Goal: Information Seeking & Learning: Learn about a topic

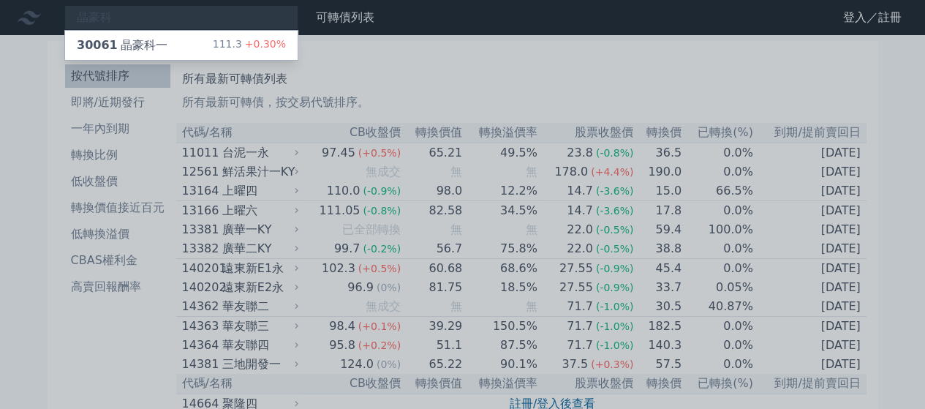
click at [501, 63] on div at bounding box center [462, 204] width 925 height 409
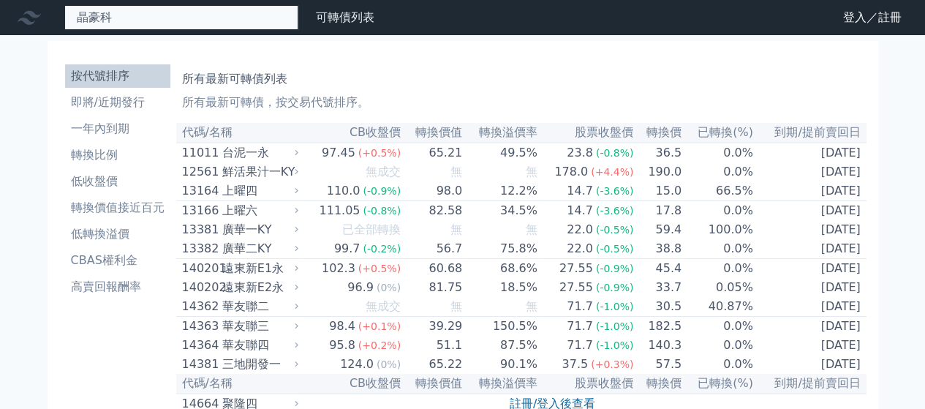
click at [155, 15] on div "晶豪科 30061 晶豪科一 111.3 +0.30%" at bounding box center [181, 17] width 234 height 25
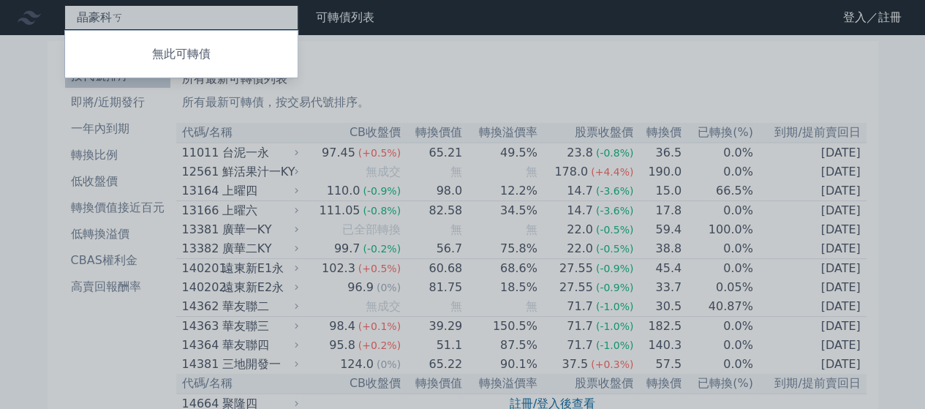
type input "晶豪科"
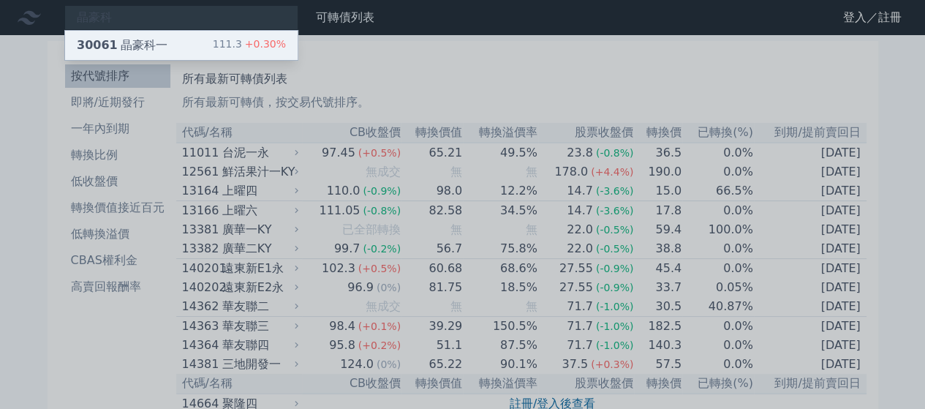
click at [158, 31] on div "30061 晶豪科一 111.3 +0.30%" at bounding box center [181, 45] width 233 height 29
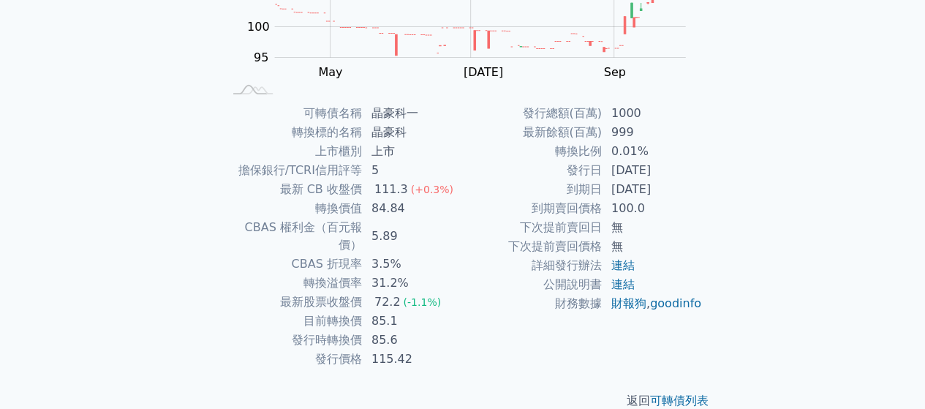
scroll to position [268, 0]
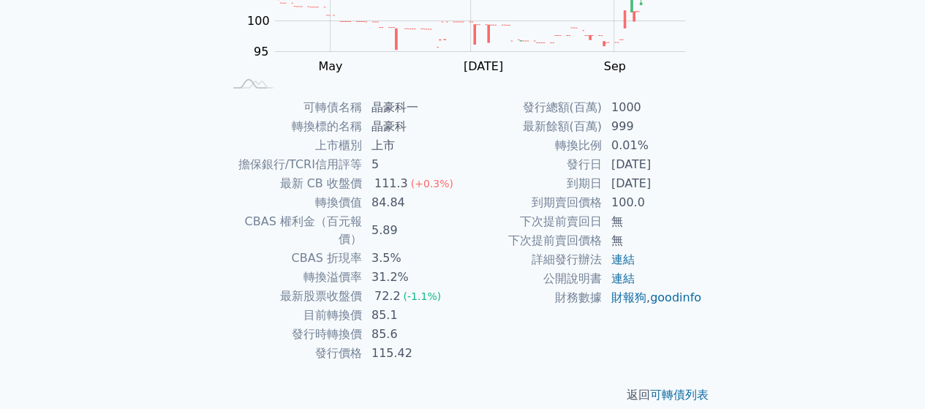
drag, startPoint x: 586, startPoint y: 182, endPoint x: 681, endPoint y: 175, distance: 96.1
click at [681, 175] on tr "到期日 [DATE]" at bounding box center [583, 183] width 240 height 19
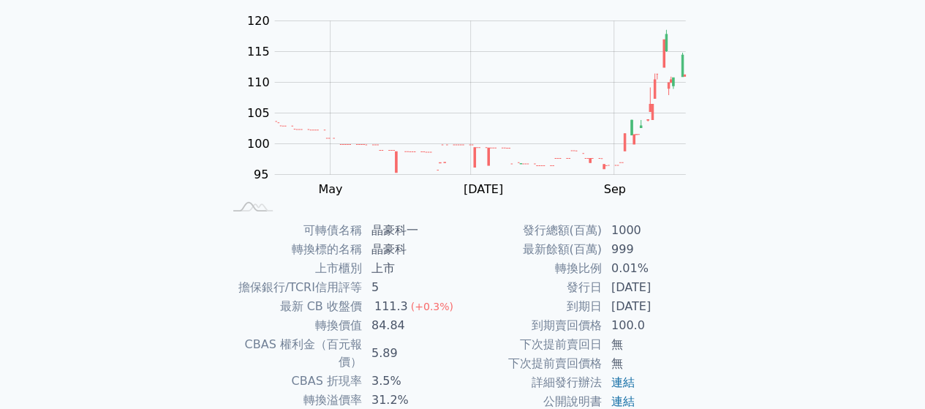
scroll to position [121, 0]
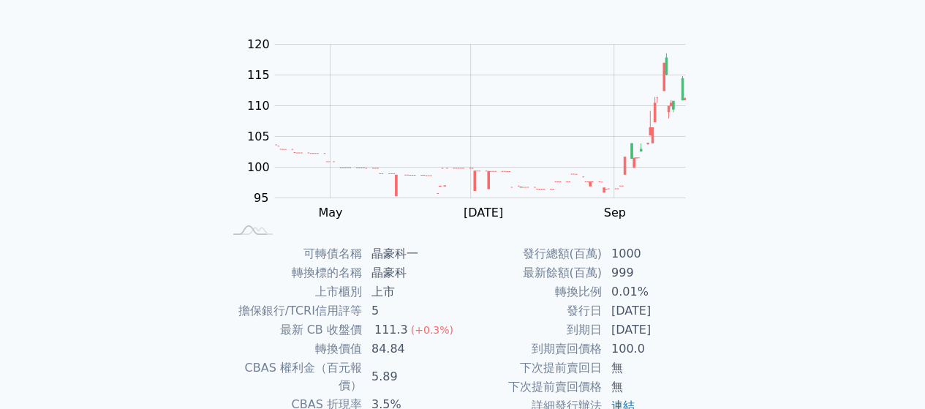
click at [692, 175] on rect at bounding box center [463, 136] width 468 height 205
drag, startPoint x: 766, startPoint y: 110, endPoint x: 752, endPoint y: 115, distance: 15.3
click at [763, 113] on div "可轉債列表 財務數據 可轉債列表 財務數據 登入／註冊 登入／註冊 可轉債列表 › 30061 晶豪科一 30061 晶豪科一 可轉債詳細資訊 Zoom Ou…" at bounding box center [462, 226] width 925 height 695
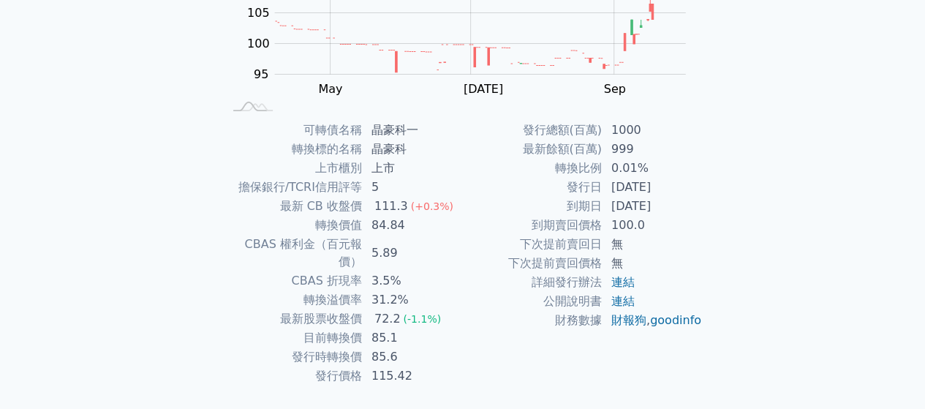
scroll to position [268, 0]
